Goal: Task Accomplishment & Management: Manage account settings

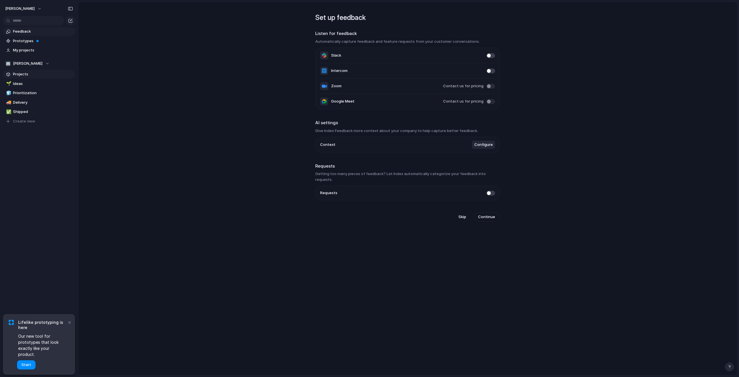
click at [30, 73] on span "Projects" at bounding box center [43, 74] width 60 height 6
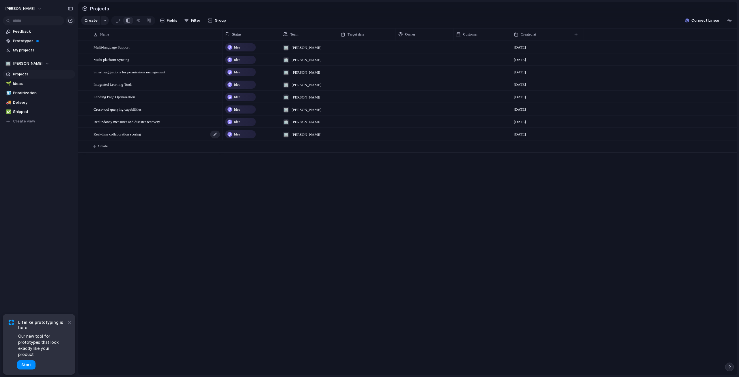
click at [202, 136] on div "Real-time collaboration scoring" at bounding box center [157, 134] width 127 height 12
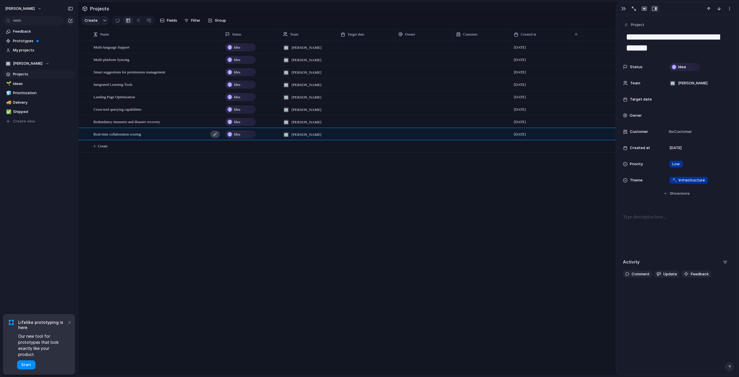
click at [215, 138] on div at bounding box center [215, 135] width 10 height 8
click at [634, 7] on div "button" at bounding box center [634, 9] width 4 height 4
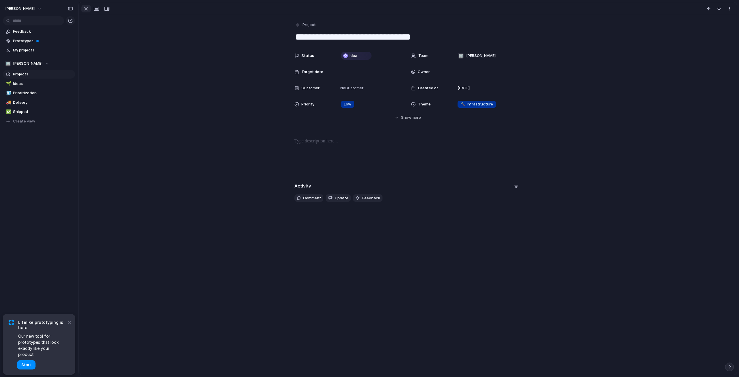
click at [86, 10] on div "button" at bounding box center [86, 8] width 7 height 7
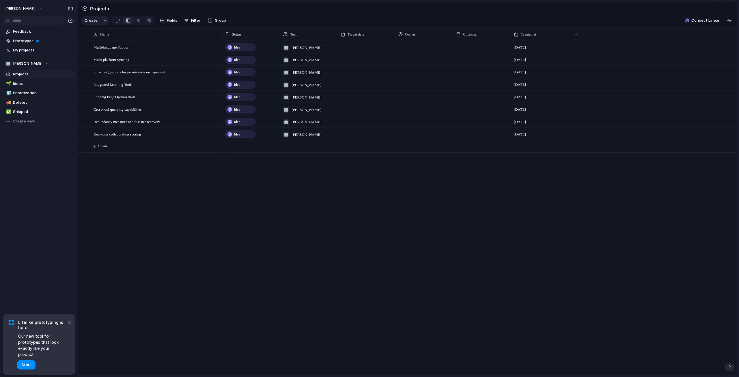
click at [218, 275] on div "Multi-language Support Multi-platform Syncing Smart suggestions for permissions…" at bounding box center [407, 208] width 659 height 334
click at [27, 81] on link "🌱 Ideas" at bounding box center [39, 83] width 72 height 9
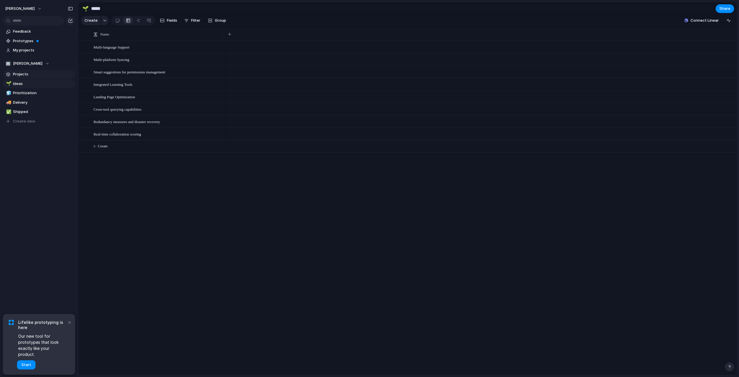
click at [21, 72] on span "Projects" at bounding box center [43, 74] width 60 height 6
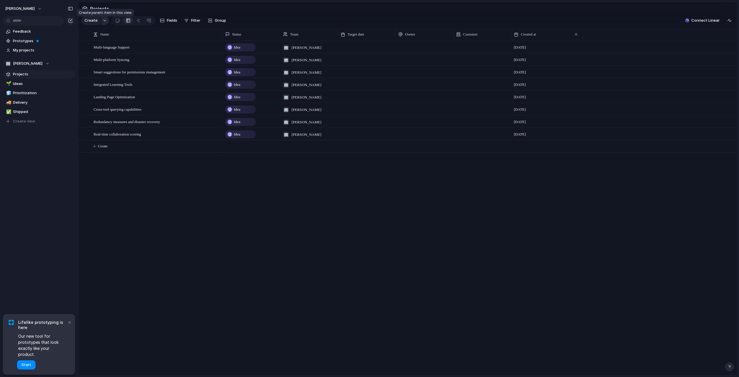
click at [103, 22] on div "button" at bounding box center [105, 20] width 4 height 2
click at [102, 23] on div "Goal Program Initiative Launch Project Customize" at bounding box center [369, 188] width 739 height 377
click at [103, 21] on button "button" at bounding box center [105, 20] width 8 height 9
click at [109, 85] on li "Project" at bounding box center [110, 84] width 56 height 9
click at [236, 137] on span "Idea" at bounding box center [237, 134] width 6 height 6
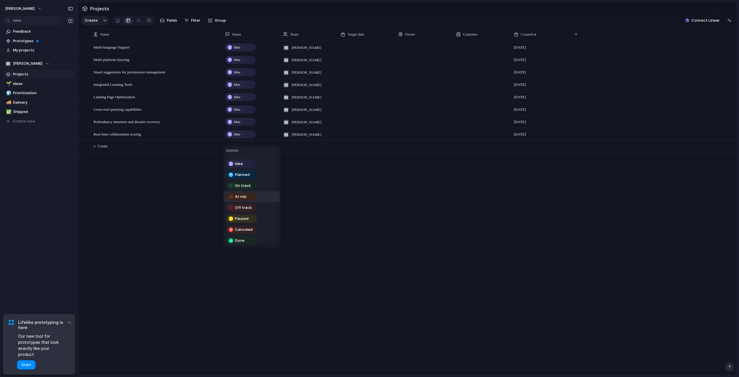
click at [162, 205] on div "Idea Planned On track At risk Off track Paused Canceled Done" at bounding box center [369, 188] width 739 height 377
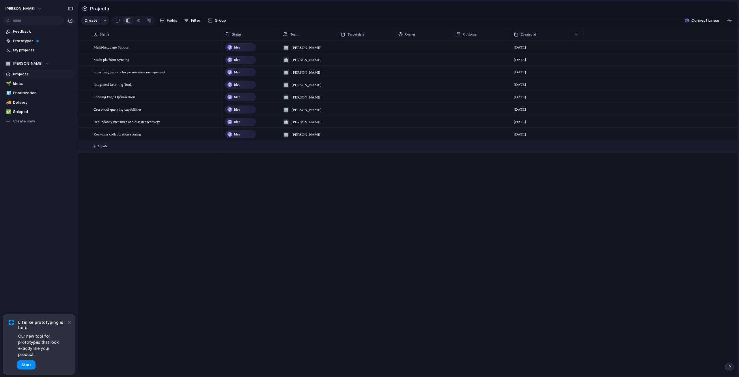
click at [100, 149] on span "Create" at bounding box center [103, 146] width 10 height 6
click at [105, 20] on button "button" at bounding box center [105, 20] width 8 height 9
click at [100, 49] on span "Goal" at bounding box center [96, 47] width 8 height 6
click at [103, 22] on div "button" at bounding box center [105, 20] width 4 height 2
click at [104, 68] on span "Initiative" at bounding box center [100, 66] width 16 height 6
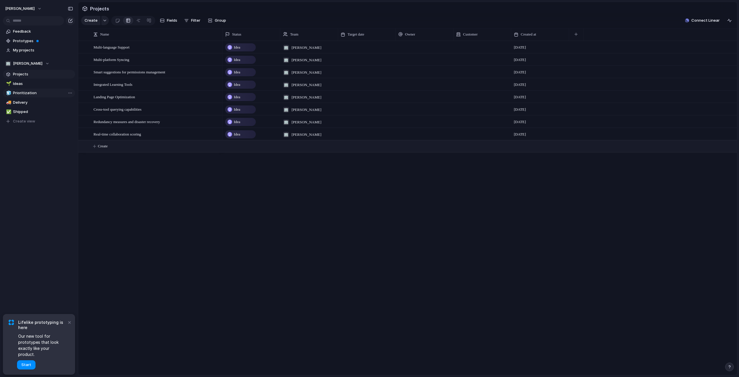
click at [22, 91] on span "Prioritization" at bounding box center [43, 93] width 60 height 6
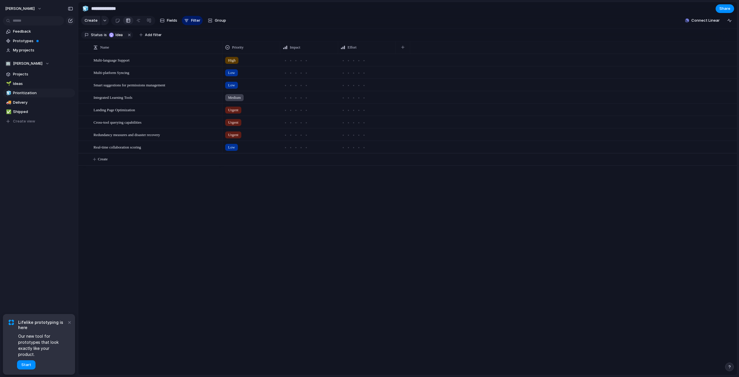
click at [203, 211] on div "Multi-language Support Multi-platform Syncing Smart suggestions for permissions…" at bounding box center [407, 214] width 659 height 321
click at [22, 30] on span "Feedback" at bounding box center [43, 32] width 60 height 6
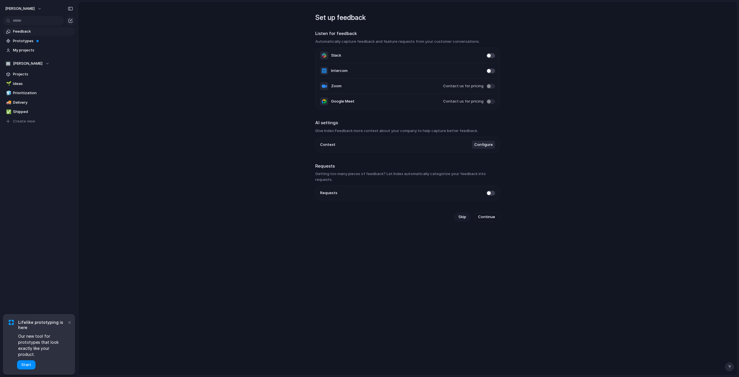
click at [461, 214] on span "Skip" at bounding box center [463, 217] width 8 height 6
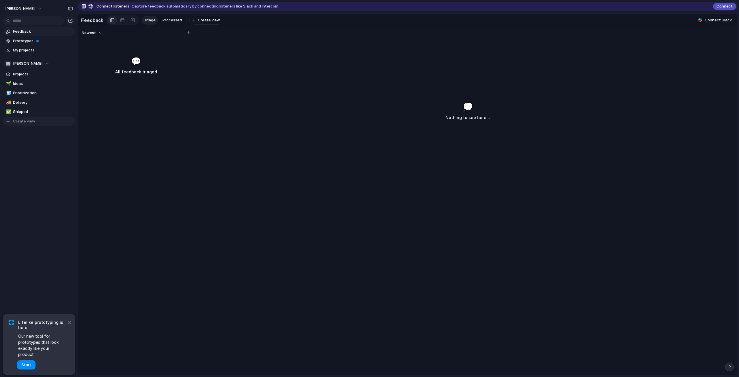
click at [24, 120] on span "Create view" at bounding box center [24, 121] width 22 height 6
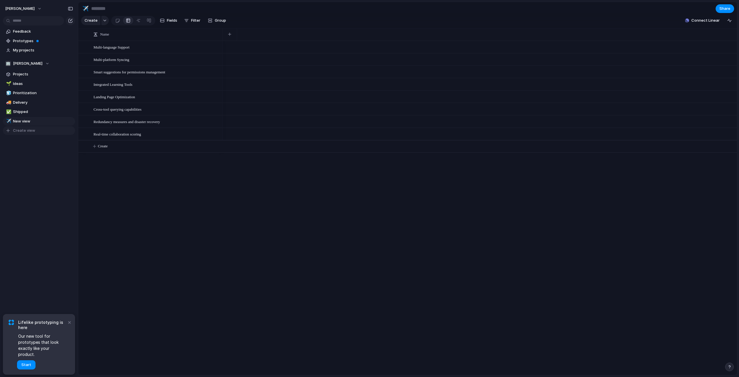
click at [25, 131] on span "Create view" at bounding box center [24, 131] width 22 height 6
click at [24, 119] on span "New view" at bounding box center [43, 121] width 60 height 6
click at [209, 20] on button "Group" at bounding box center [217, 20] width 24 height 9
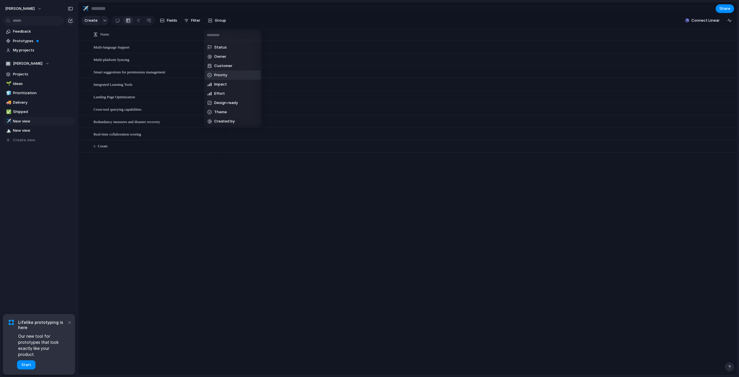
click at [233, 75] on li "Priority" at bounding box center [233, 74] width 56 height 9
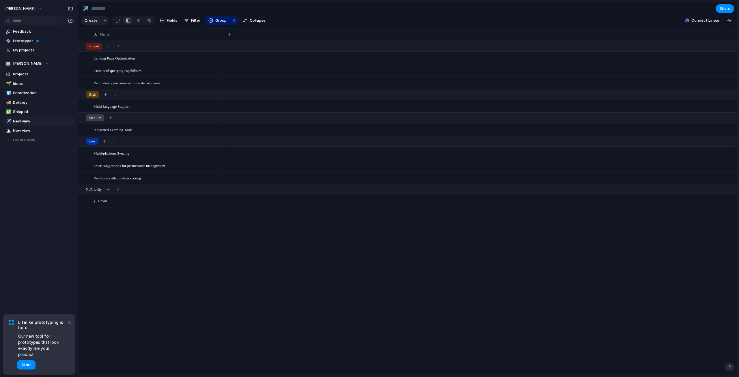
click at [191, 278] on div "Landing Page Optimization Cross-tool querying capabilities Redundancy measures …" at bounding box center [407, 208] width 659 height 334
click at [128, 60] on span "Landing Page Optimization" at bounding box center [115, 58] width 42 height 7
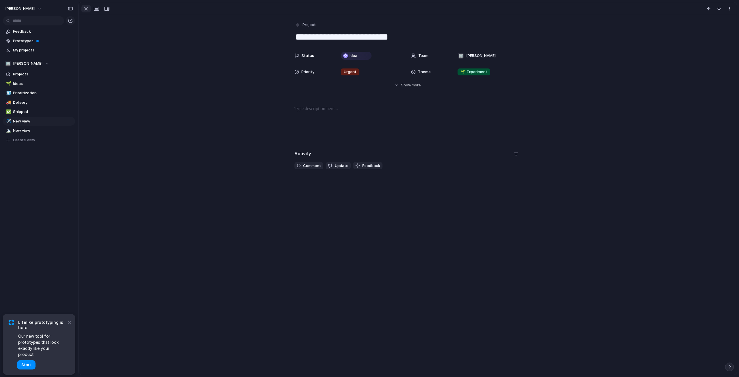
click at [87, 10] on div "button" at bounding box center [86, 8] width 7 height 7
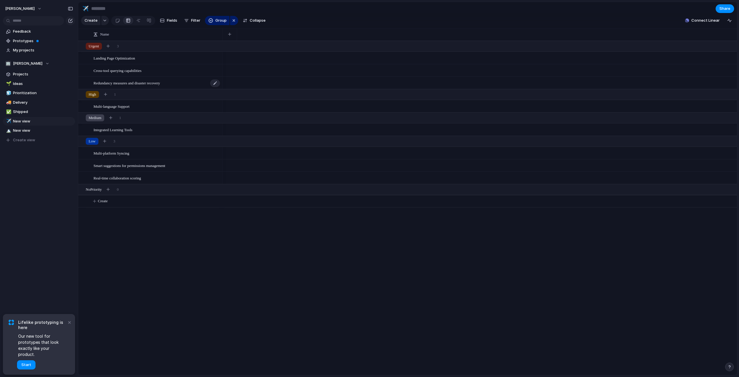
click at [105, 84] on span "Redundancy measures and disaster recovery" at bounding box center [127, 82] width 66 height 7
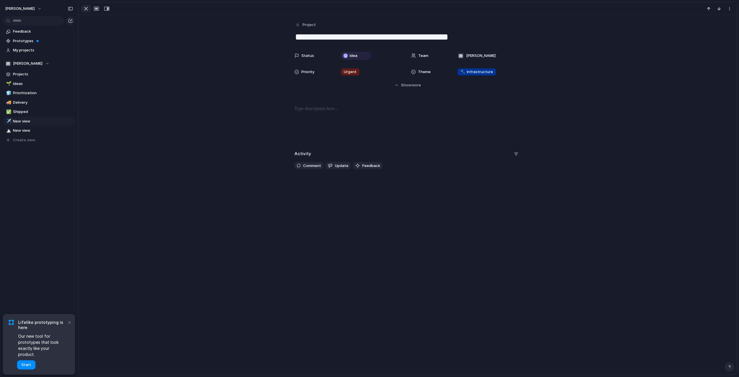
click at [84, 10] on div "button" at bounding box center [86, 8] width 7 height 7
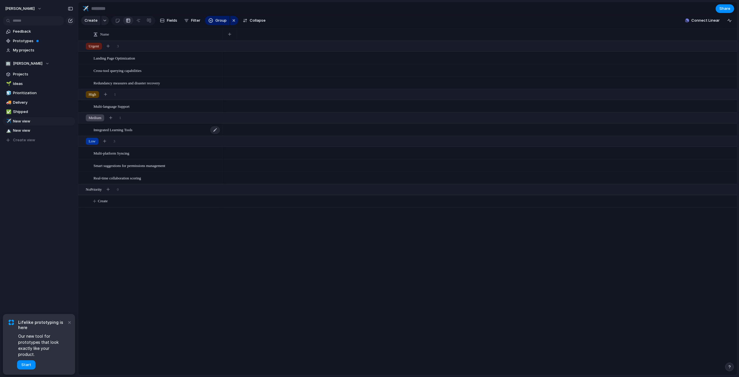
click at [119, 133] on span "Integrated Learning Tools" at bounding box center [113, 129] width 39 height 7
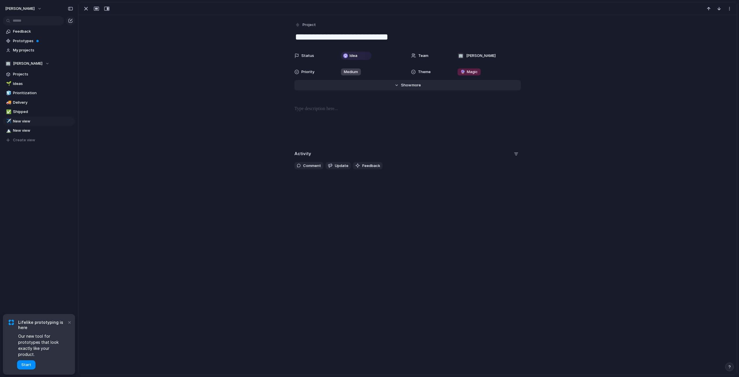
click at [390, 87] on button "Hide Show more" at bounding box center [408, 85] width 226 height 10
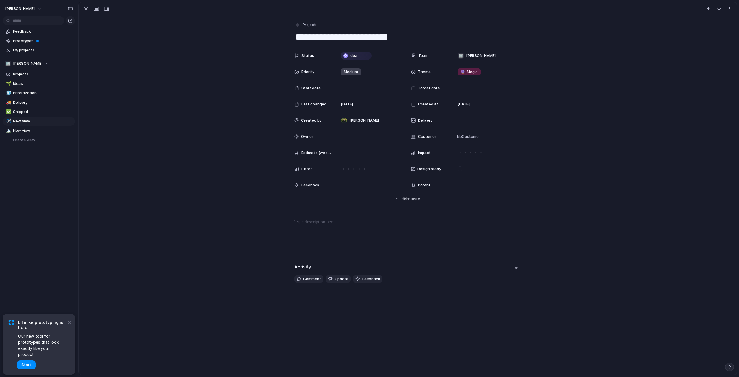
click at [329, 152] on div "Estimate (weeks)" at bounding box center [350, 153] width 110 height 12
click at [241, 160] on div "Status Idea Team 🏢 [PERSON_NAME] Priority Medium Theme 🔮 Magic Start date Targe…" at bounding box center [407, 125] width 645 height 151
click at [97, 7] on div "button" at bounding box center [96, 8] width 5 height 5
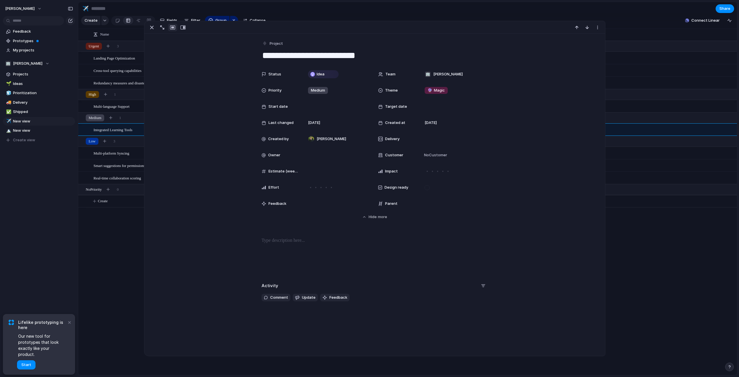
click at [172, 28] on div "button" at bounding box center [172, 27] width 5 height 5
click at [183, 28] on div "button" at bounding box center [182, 27] width 5 height 5
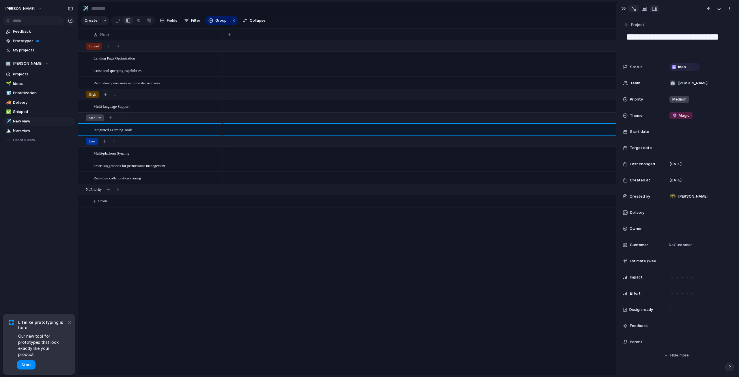
click at [636, 8] on div "button" at bounding box center [634, 9] width 4 height 4
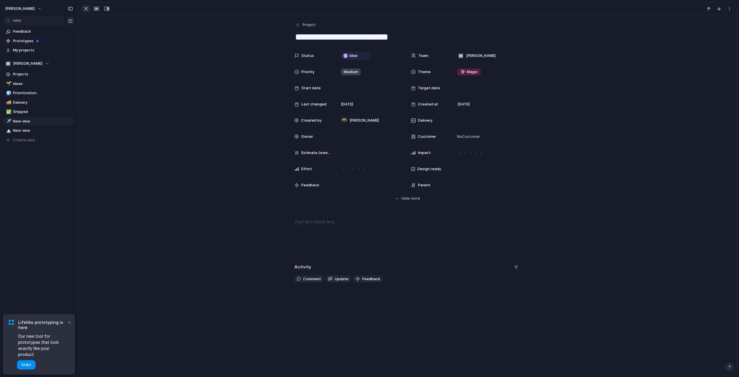
click at [87, 9] on div "button" at bounding box center [86, 8] width 7 height 7
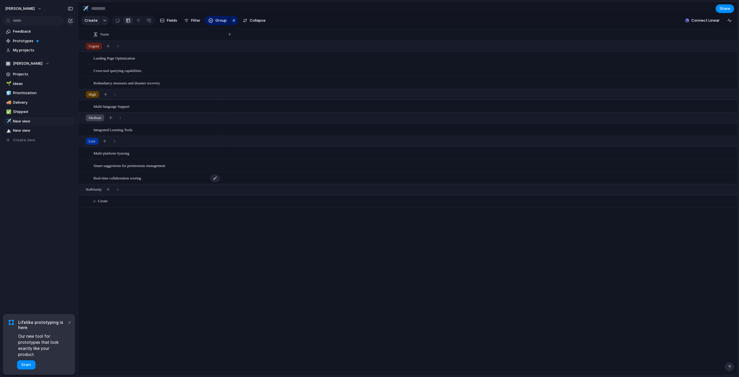
click at [118, 181] on span "Real-time collaboration scoring" at bounding box center [118, 177] width 48 height 7
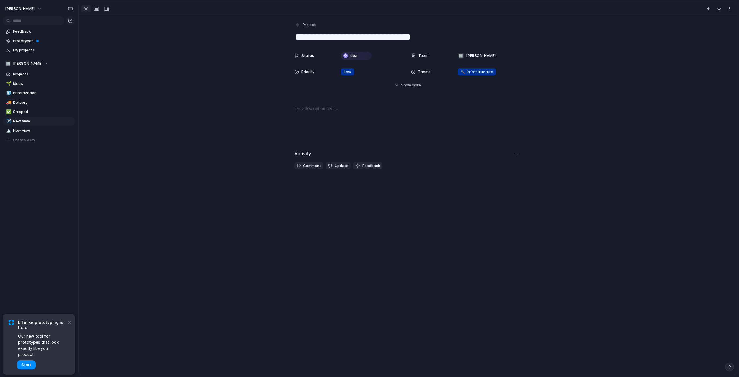
click at [86, 8] on div "button" at bounding box center [86, 8] width 7 height 7
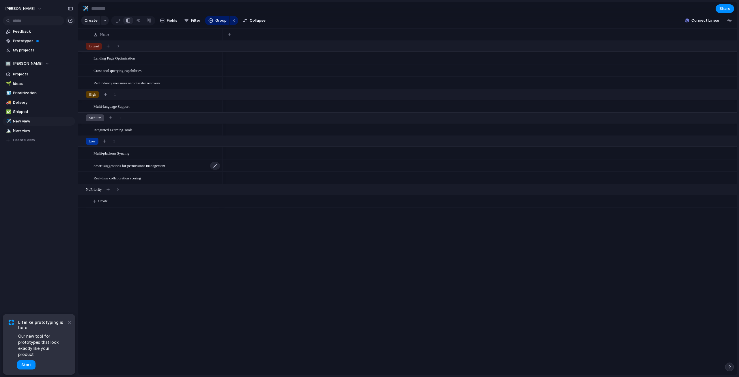
click at [134, 172] on div "Smart suggestions for permissions management" at bounding box center [157, 166] width 127 height 12
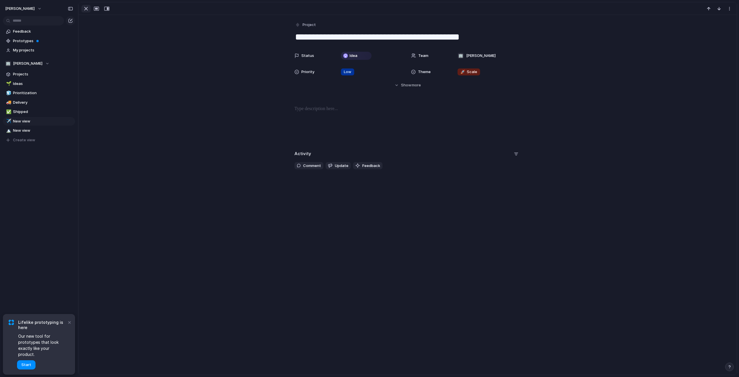
click at [85, 6] on div "button" at bounding box center [86, 8] width 7 height 7
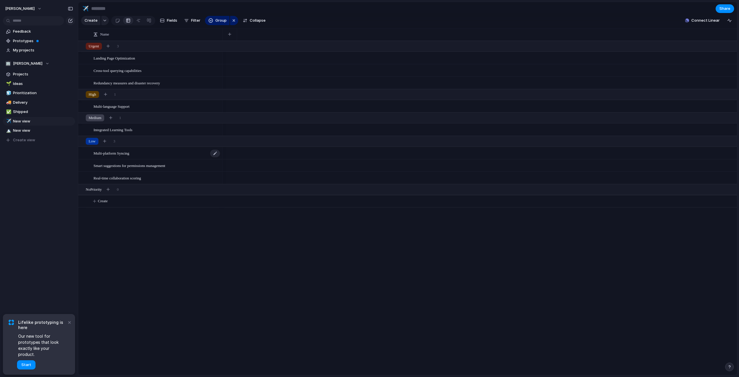
click at [113, 156] on span "Multi-platform Syncing" at bounding box center [112, 153] width 36 height 7
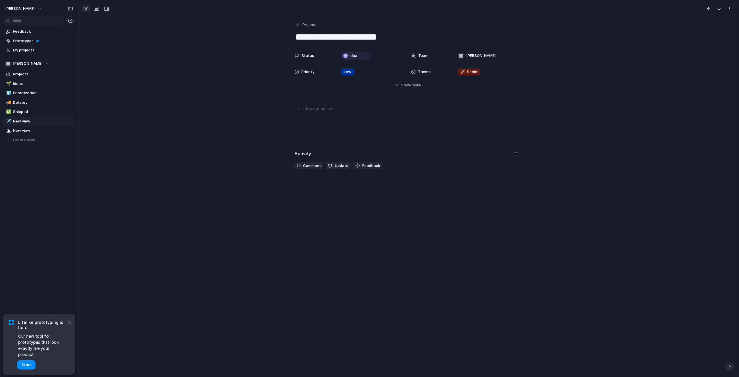
click at [87, 8] on div "button" at bounding box center [86, 8] width 7 height 7
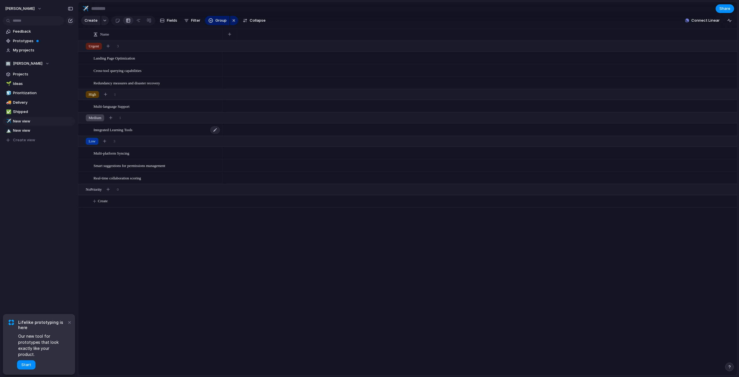
click at [126, 133] on span "Integrated Learning Tools" at bounding box center [113, 129] width 39 height 7
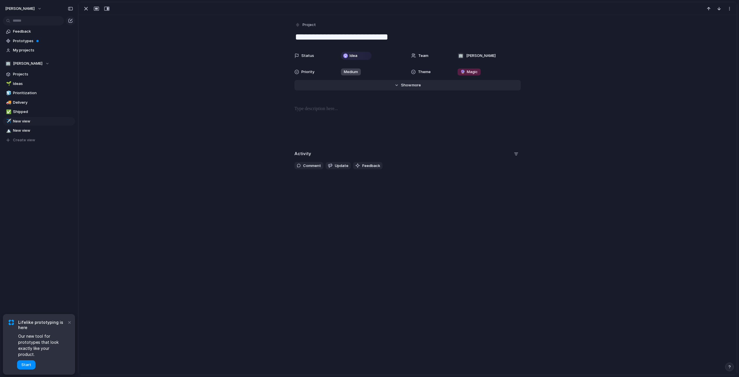
click at [414, 85] on span "more" at bounding box center [416, 85] width 9 height 6
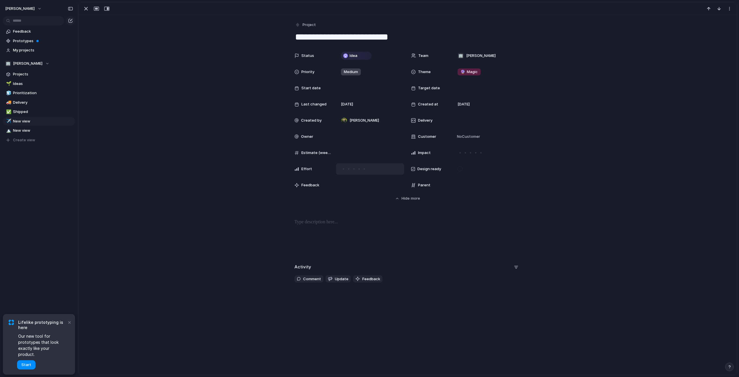
click at [349, 169] on div at bounding box center [348, 168] width 5 height 5
click at [342, 169] on div at bounding box center [343, 168] width 3 height 3
click at [589, 179] on div "Status Idea Team 🏢 [PERSON_NAME] Priority Medium Theme 🔮 Magic Start date Targe…" at bounding box center [407, 125] width 645 height 151
click at [481, 153] on div at bounding box center [481, 152] width 1 height 1
click at [373, 277] on span "Feedback" at bounding box center [371, 279] width 18 height 6
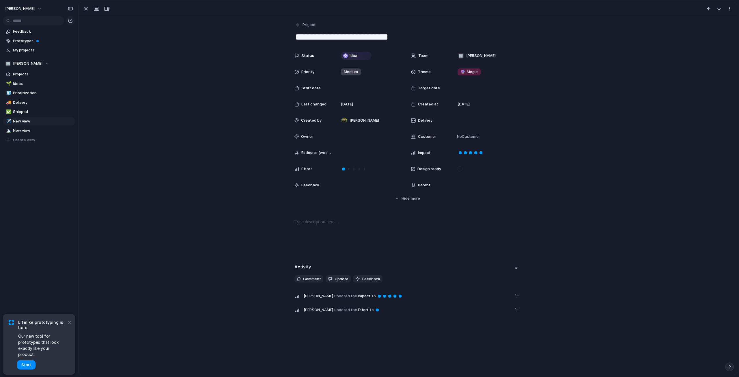
click at [205, 219] on div at bounding box center [407, 237] width 645 height 37
click at [30, 83] on span "Ideas" at bounding box center [43, 84] width 60 height 6
type input "*****"
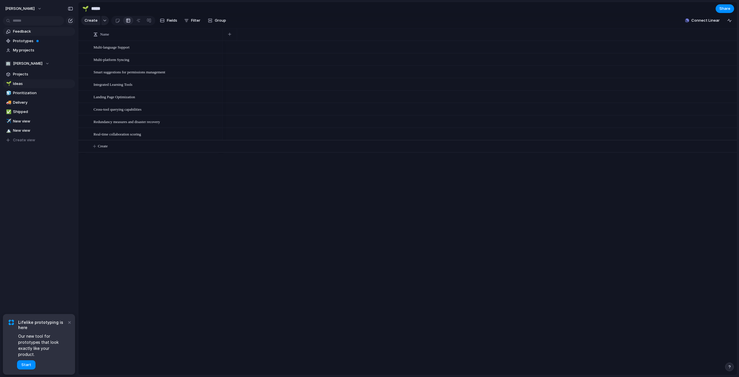
click at [26, 34] on span "Feedback" at bounding box center [43, 32] width 60 height 6
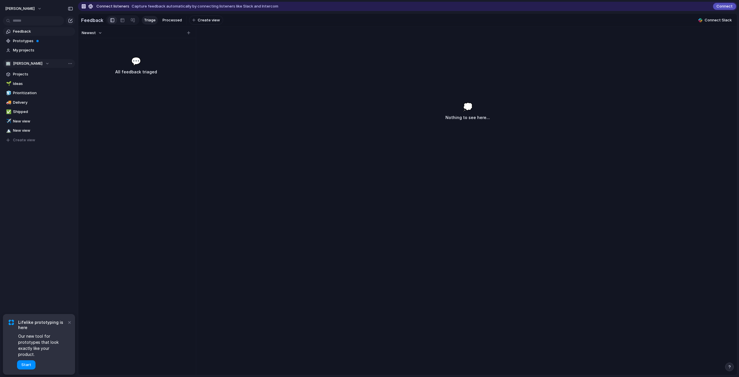
click at [43, 61] on div "🏢 [PERSON_NAME]" at bounding box center [27, 64] width 44 height 6
click at [40, 63] on div "🏢 [PERSON_NAME] Create new team" at bounding box center [369, 188] width 739 height 377
click at [31, 64] on span "[PERSON_NAME]" at bounding box center [27, 64] width 29 height 6
click at [26, 61] on div "🏢 [PERSON_NAME] Create new team" at bounding box center [369, 188] width 739 height 377
click at [27, 73] on span "Projects" at bounding box center [43, 74] width 60 height 6
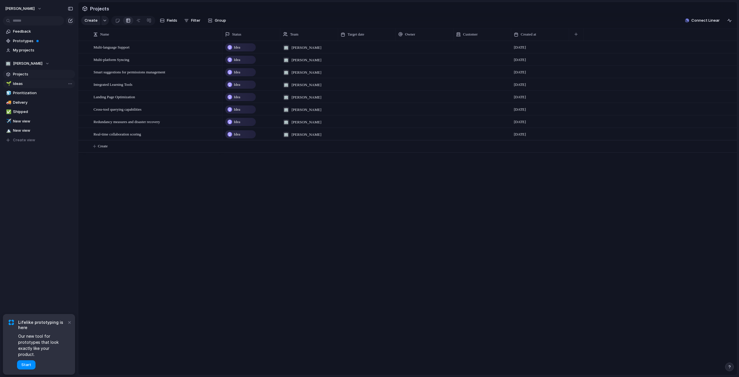
click at [28, 81] on span "Ideas" at bounding box center [43, 84] width 60 height 6
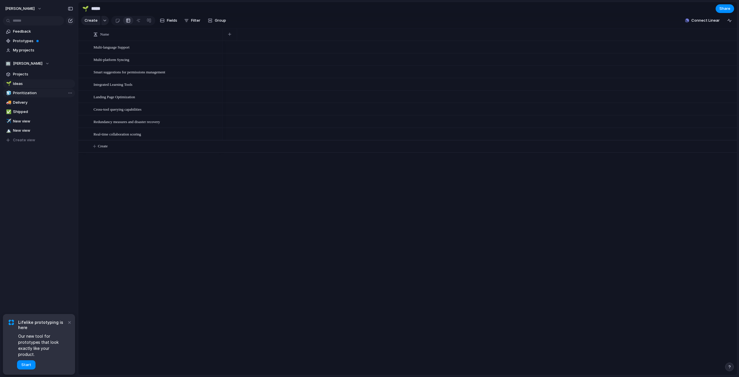
click at [30, 92] on span "Prioritization" at bounding box center [43, 93] width 60 height 6
type input "**********"
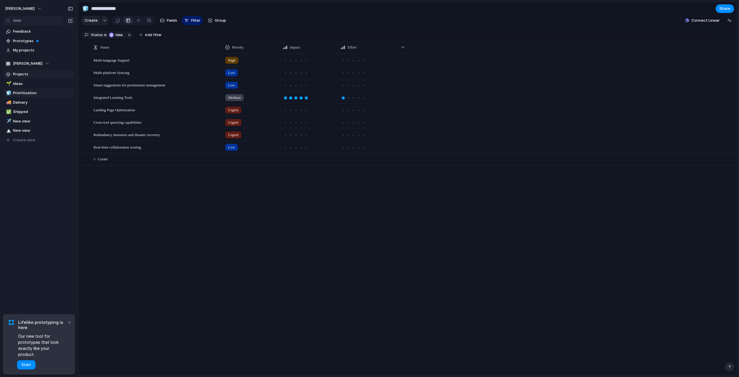
click at [61, 72] on span "Projects" at bounding box center [43, 74] width 60 height 6
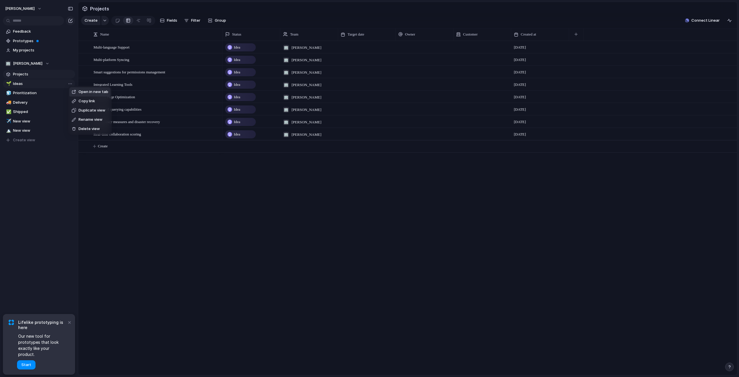
click at [45, 84] on div "Open in new tab Copy link Duplicate view Rename view Delete view" at bounding box center [369, 188] width 739 height 377
click at [31, 82] on span "Ideas" at bounding box center [43, 84] width 60 height 6
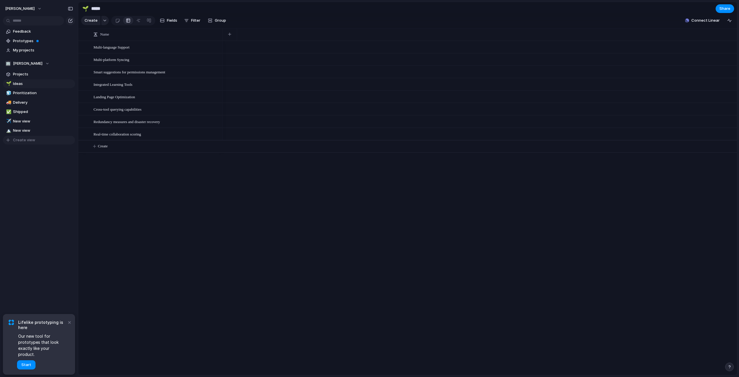
click at [29, 140] on span "Create view" at bounding box center [24, 140] width 22 height 6
click at [37, 170] on div "Feedback Prototypes My projects 🏢 [PERSON_NAME] Projects 🌱 Ideas 🧊 Prioritizati…" at bounding box center [39, 100] width 78 height 200
click at [29, 138] on span "New view" at bounding box center [43, 140] width 60 height 6
click at [126, 24] on div at bounding box center [128, 20] width 5 height 9
click at [128, 24] on div at bounding box center [128, 20] width 5 height 9
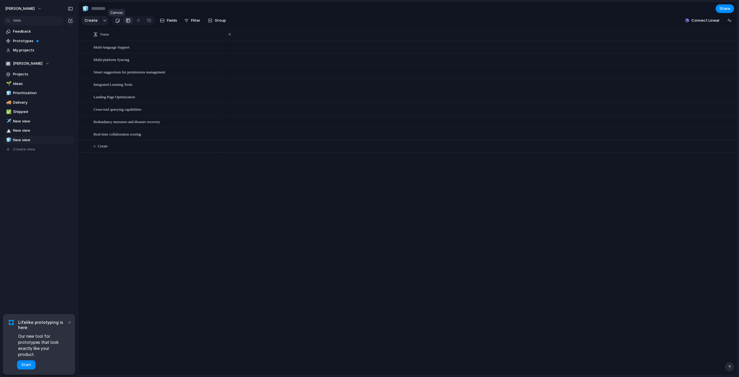
click at [117, 23] on div at bounding box center [117, 21] width 5 height 10
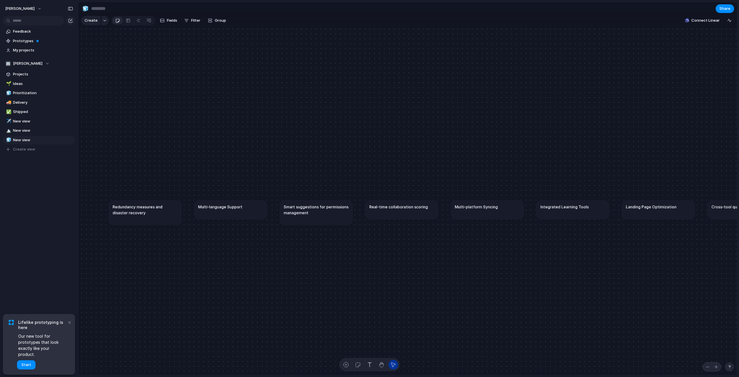
click at [420, 209] on h1 "Real-time collaboration scoring" at bounding box center [398, 207] width 59 height 6
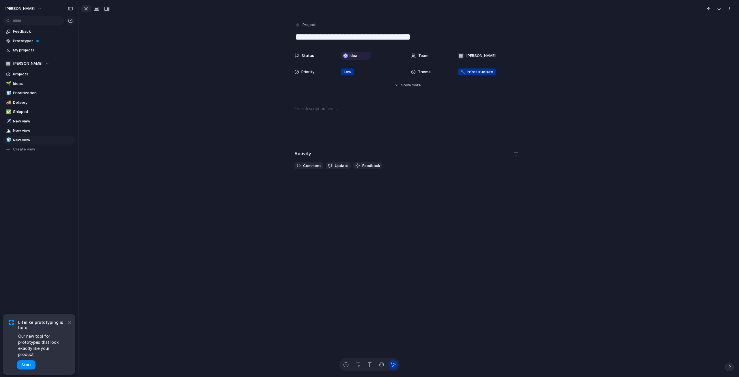
click at [84, 8] on div "button" at bounding box center [86, 8] width 7 height 7
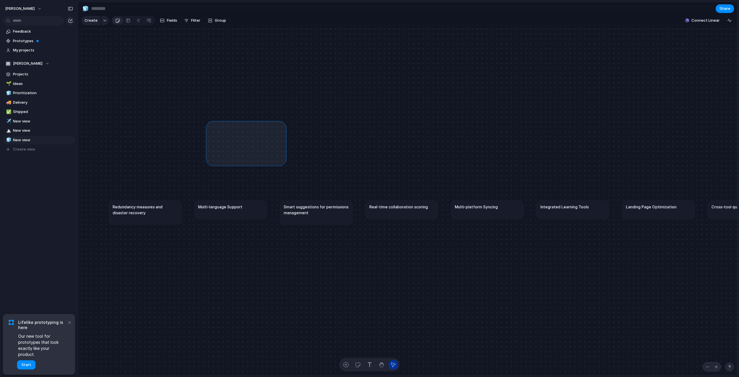
drag, startPoint x: 209, startPoint y: 128, endPoint x: 283, endPoint y: 166, distance: 83.4
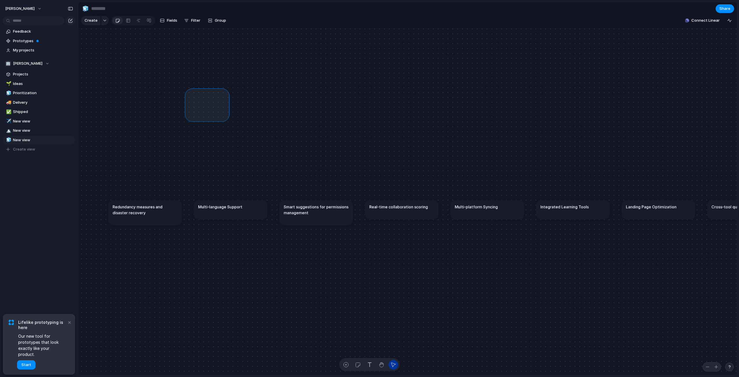
drag, startPoint x: 188, startPoint y: 95, endPoint x: 283, endPoint y: 152, distance: 110.9
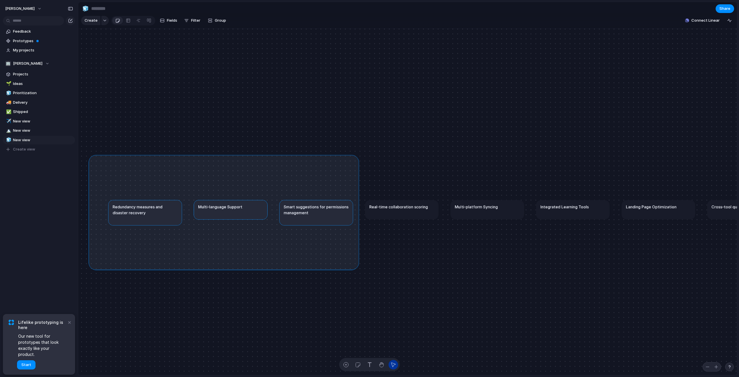
drag, startPoint x: 92, startPoint y: 162, endPoint x: 356, endPoint y: 270, distance: 285.7
click at [356, 270] on div "Redundancy measures and disaster recovery Multi-language Support Smart suggesti…" at bounding box center [407, 202] width 659 height 347
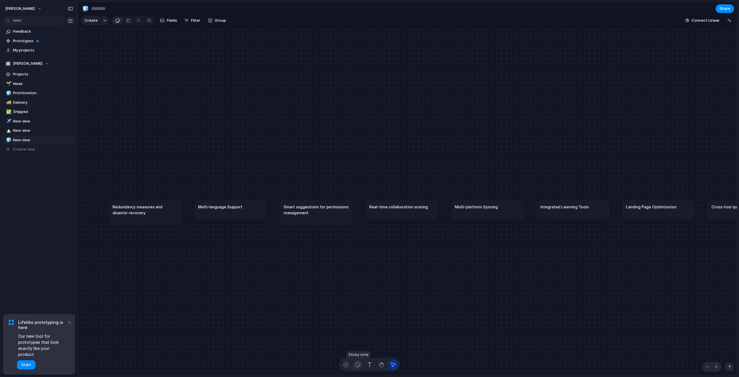
click at [357, 365] on div "button" at bounding box center [358, 365] width 6 height 6
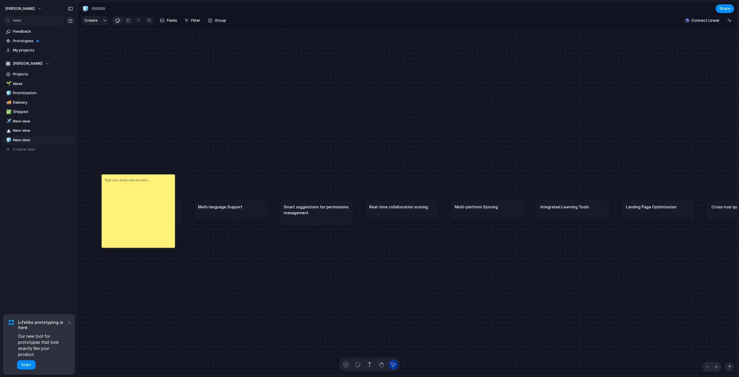
drag, startPoint x: 138, startPoint y: 215, endPoint x: 185, endPoint y: 228, distance: 48.2
click at [144, 191] on div at bounding box center [138, 210] width 73 height 73
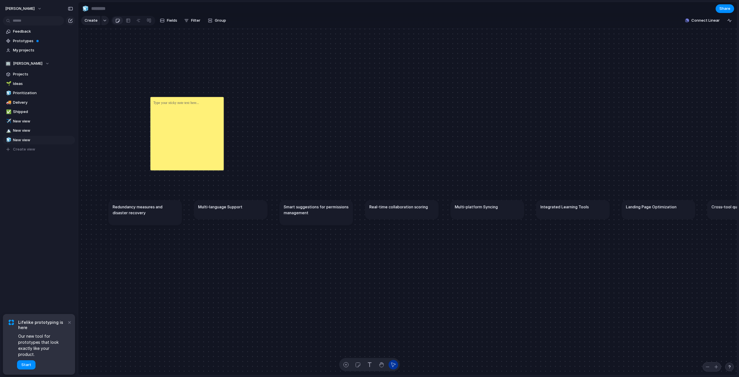
drag, startPoint x: 139, startPoint y: 189, endPoint x: 188, endPoint y: 112, distance: 91.5
click at [188, 112] on div at bounding box center [186, 133] width 73 height 73
click at [213, 127] on div at bounding box center [186, 133] width 73 height 73
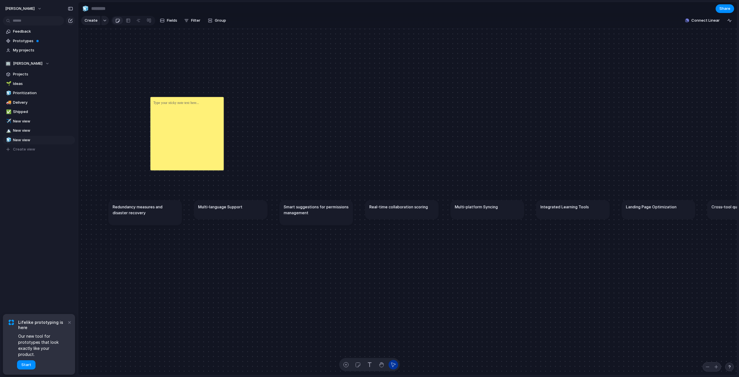
click at [213, 127] on div at bounding box center [186, 133] width 73 height 73
click at [195, 126] on div "Delete Change color" at bounding box center [369, 188] width 739 height 377
click at [227, 137] on li "Delete" at bounding box center [221, 136] width 33 height 9
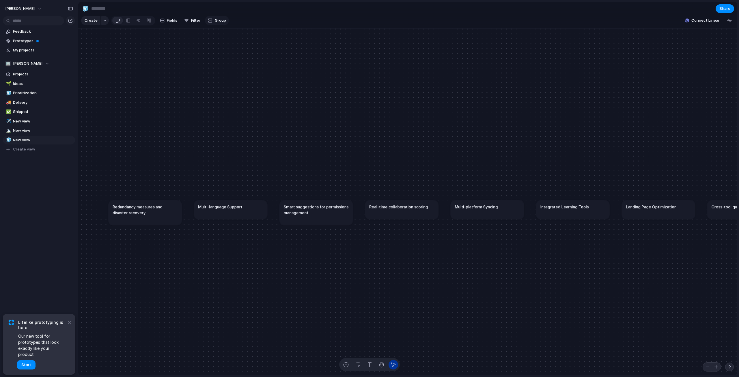
click at [219, 22] on span "Group" at bounding box center [220, 21] width 11 height 6
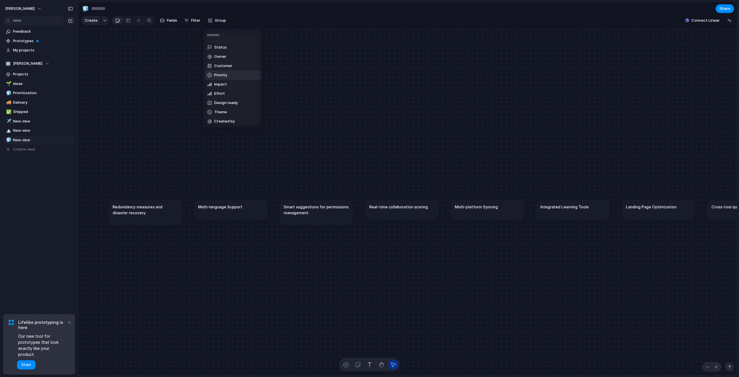
click at [230, 74] on li "Priority" at bounding box center [233, 74] width 56 height 9
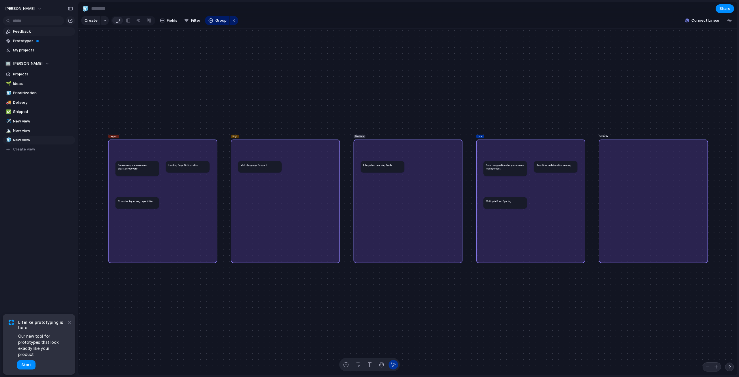
click at [23, 33] on span "Feedback" at bounding box center [43, 32] width 60 height 6
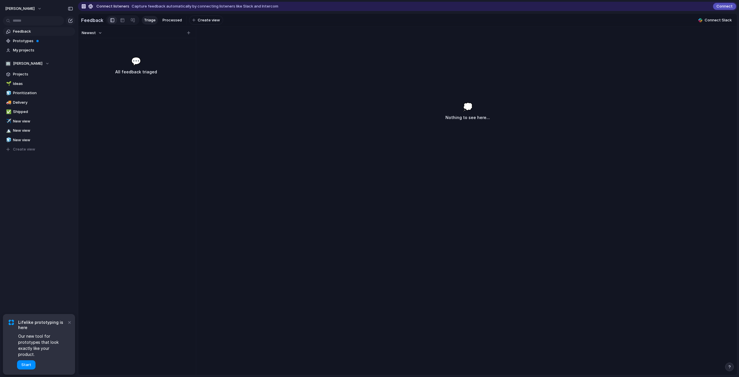
click at [358, 127] on div "💭 Nothing to see here..." at bounding box center [467, 230] width 539 height 290
